Goal: Transaction & Acquisition: Purchase product/service

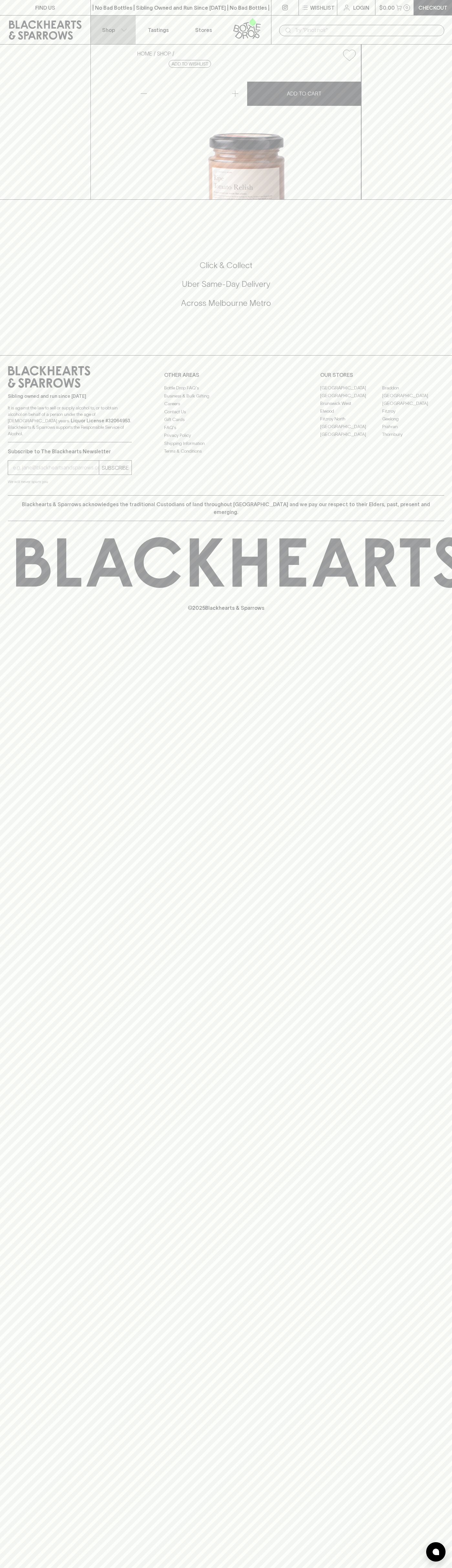
click at [101, 32] on button "Shop" at bounding box center [113, 29] width 45 height 29
click at [155, 1567] on html "FIND US | No Bad Bottles | Sibling Owned and Run Since [DATE] | No Bad Bottles …" at bounding box center [226, 784] width 452 height 1568
click at [25, 998] on div at bounding box center [226, 784] width 452 height 1568
